Goal: Information Seeking & Learning: Learn about a topic

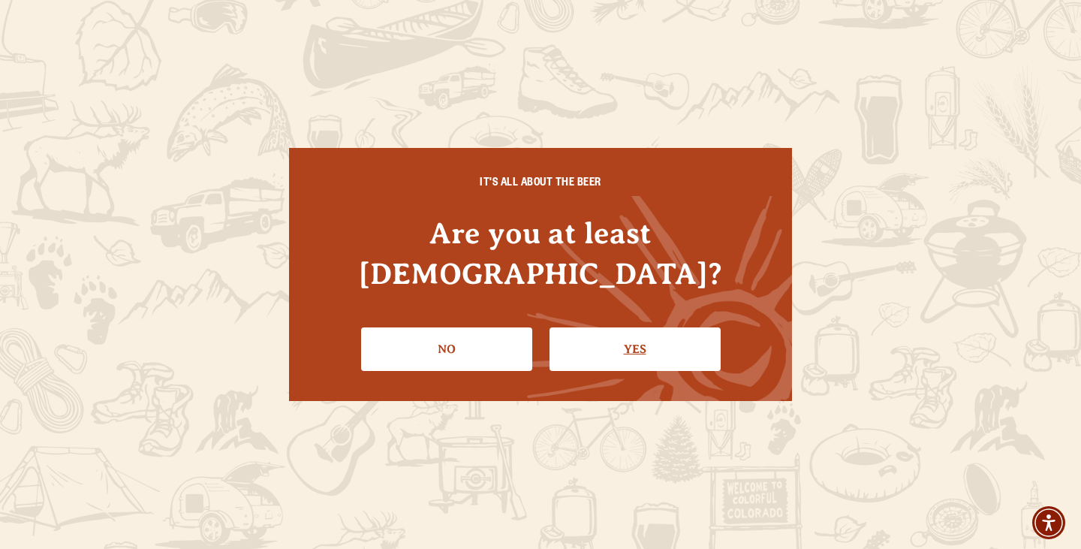
click at [615, 327] on link "Yes" at bounding box center [635, 349] width 171 height 44
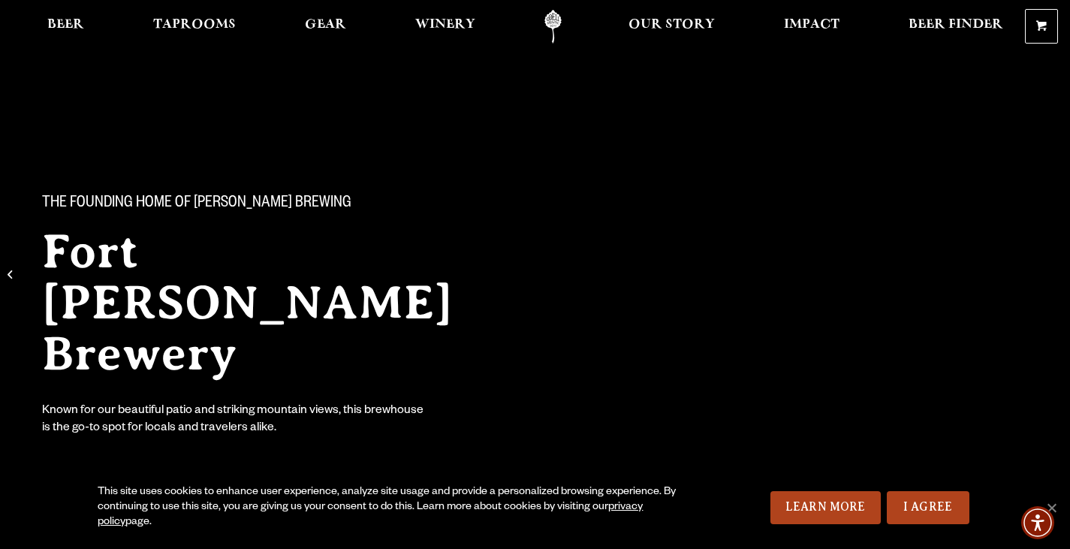
click at [915, 406] on div "The Founding Home of Odell Brewing Fort Collins Brewery Known for our beautiful…" at bounding box center [535, 303] width 1070 height 315
click at [944, 437] on div "The Founding Home of Odell Brewing Fort Collins Brewery Known for our beautiful…" at bounding box center [535, 255] width 1070 height 510
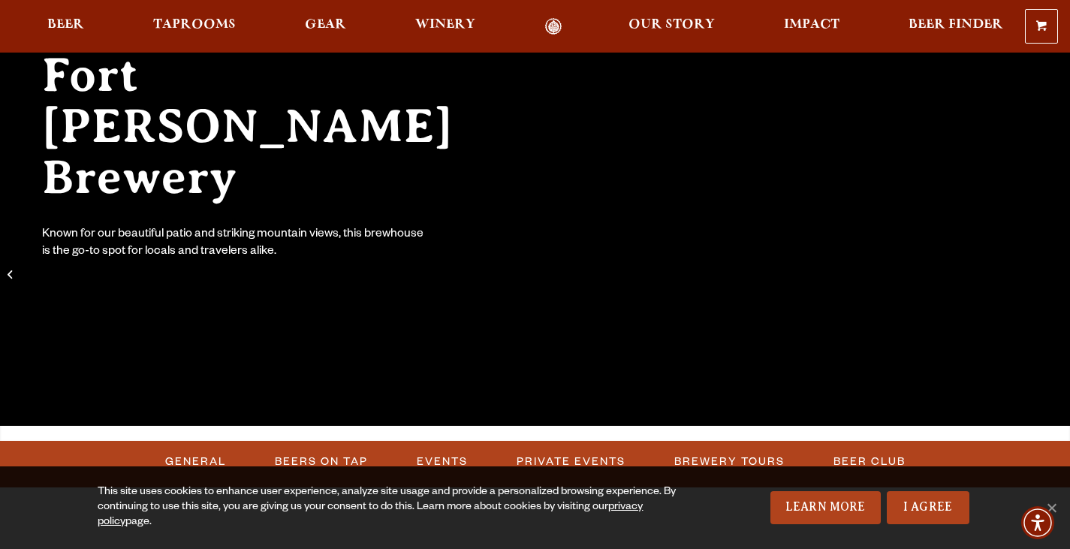
scroll to position [225, 0]
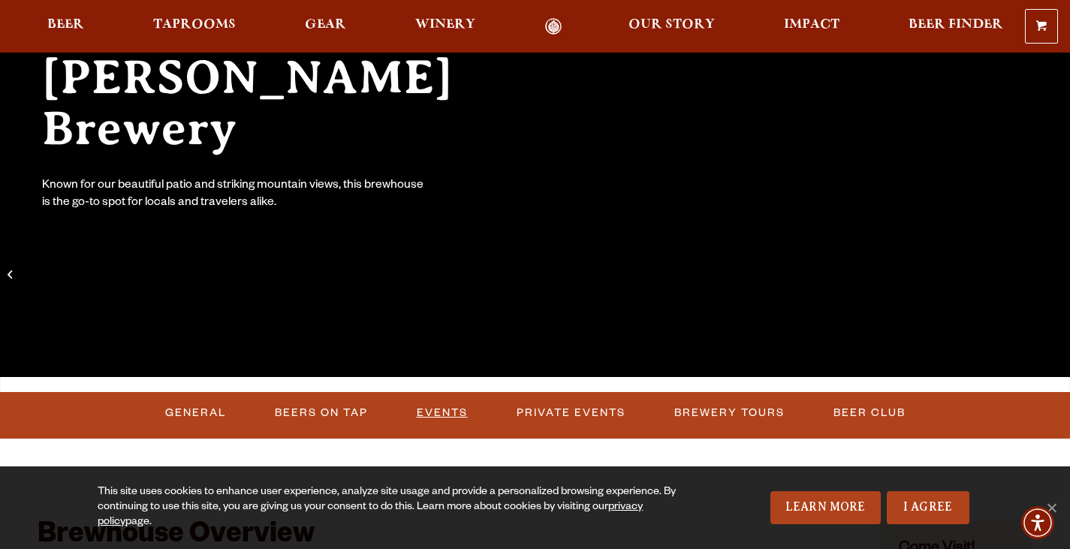
click at [428, 409] on link "Events" at bounding box center [442, 413] width 63 height 35
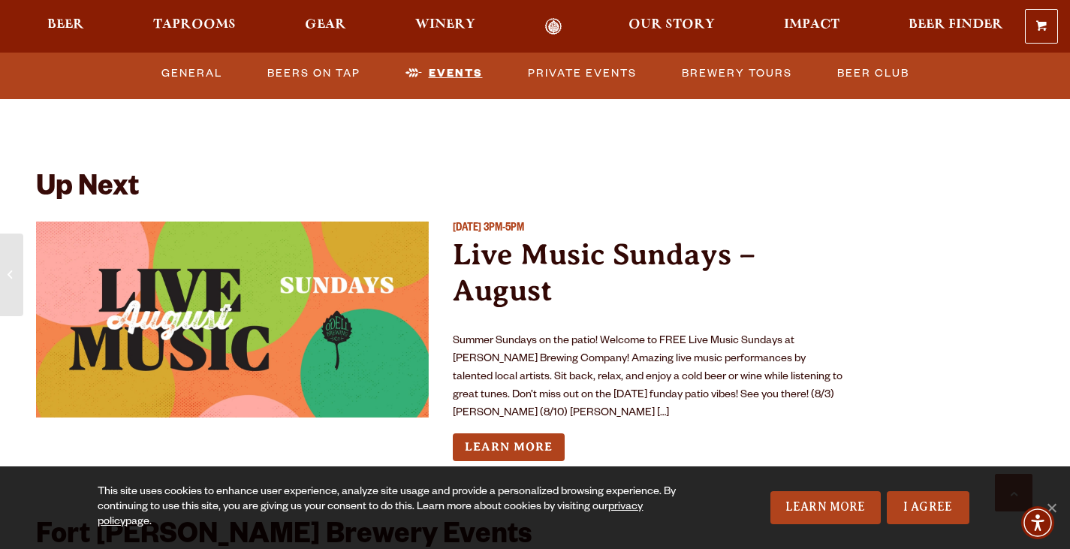
scroll to position [3294, 0]
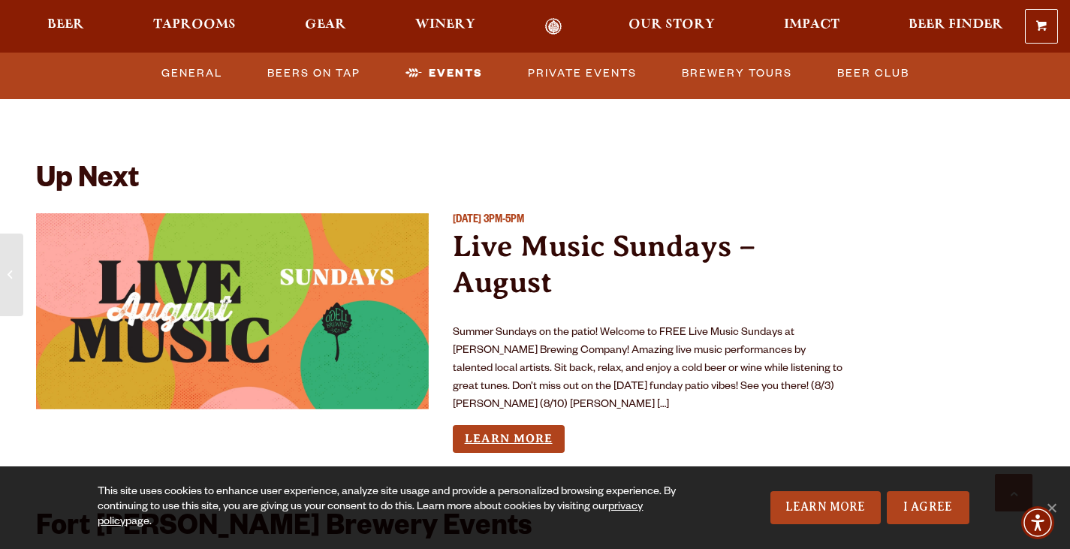
click at [511, 425] on link "Learn More" at bounding box center [509, 439] width 112 height 28
